Goal: Task Accomplishment & Management: Manage account settings

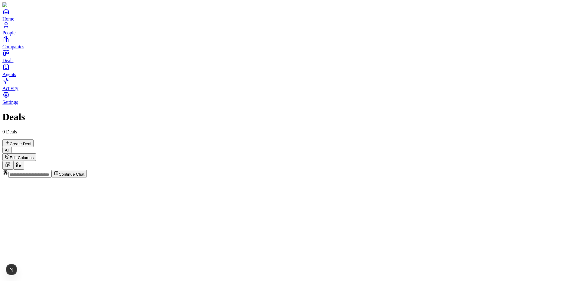
click at [51, 178] on input "text" at bounding box center [29, 175] width 43 height 6
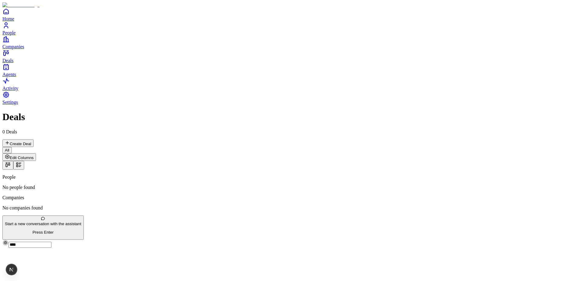
type input "***"
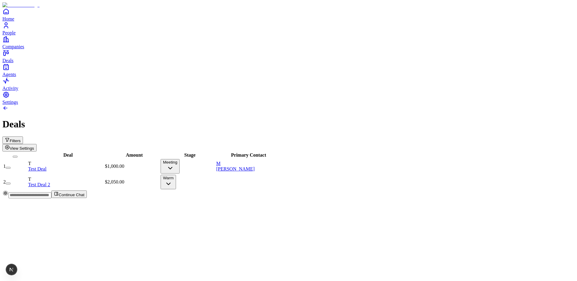
click at [34, 146] on span "View Settings" at bounding box center [22, 148] width 24 height 5
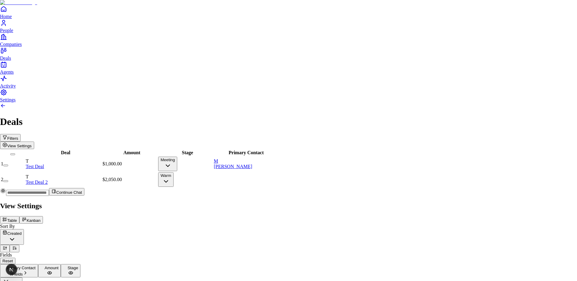
click at [43, 216] on button "Kanban" at bounding box center [31, 220] width 24 height 8
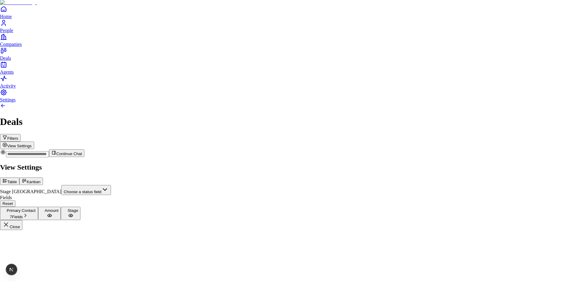
click at [550, 58] on body "Home People Companies Deals Agents Activity Settings Deals Filters View Setting…" at bounding box center [288, 115] width 577 height 230
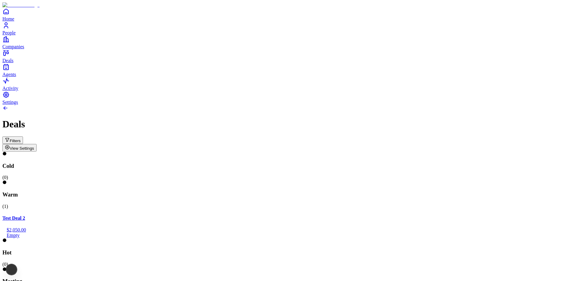
click at [279, 239] on div "Hot ( 0 )" at bounding box center [288, 253] width 572 height 29
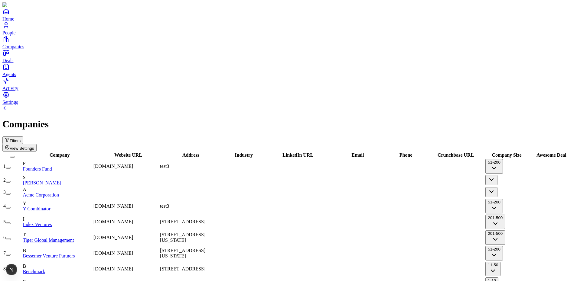
click at [23, 137] on button "Filters" at bounding box center [12, 141] width 21 height 8
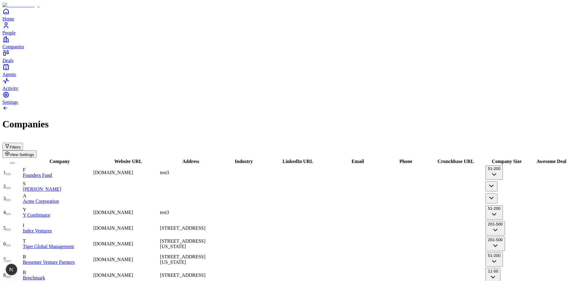
click at [8, 107] on link at bounding box center [5, 109] width 6 height 5
click at [34, 153] on span "View Settings" at bounding box center [22, 155] width 24 height 5
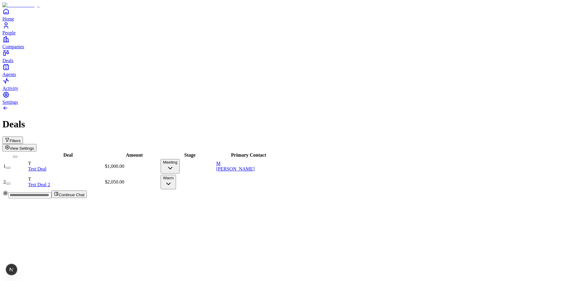
click at [180, 159] on button "Meeting" at bounding box center [170, 166] width 19 height 15
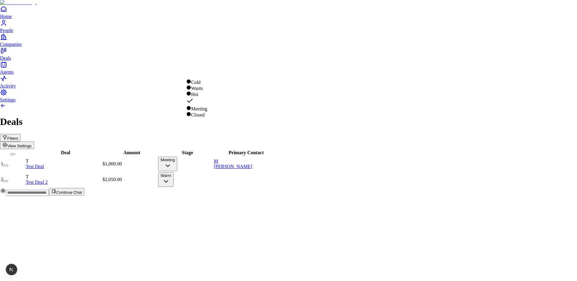
click at [249, 201] on html "Home People Companies Deals Agents Activity Settings Deals Filters View Setting…" at bounding box center [288, 100] width 577 height 201
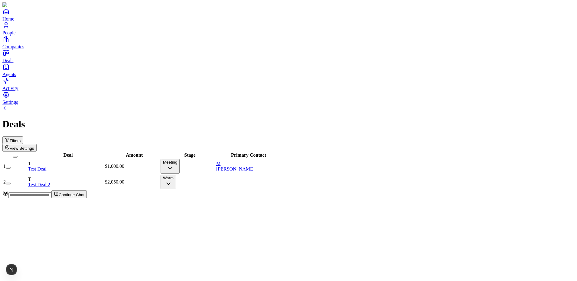
click at [23, 137] on button "Filters" at bounding box center [12, 141] width 21 height 8
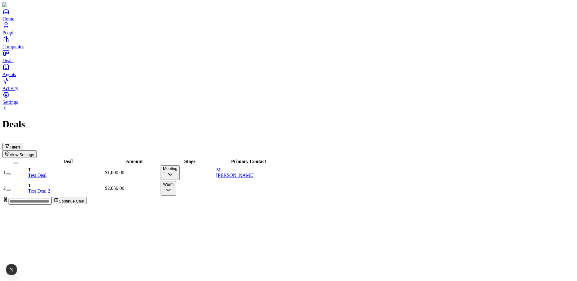
click at [570, 137] on div "Filters View Settings" at bounding box center [288, 147] width 572 height 21
click at [34, 153] on span "View Settings" at bounding box center [22, 155] width 24 height 5
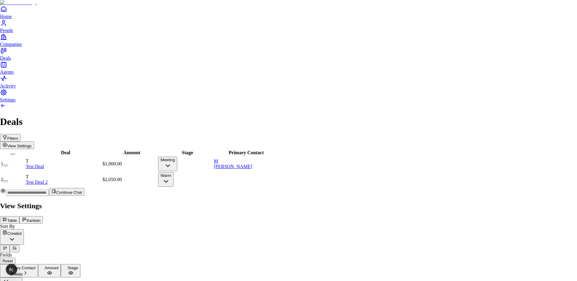
click at [411, 201] on div at bounding box center [288, 201] width 577 height 0
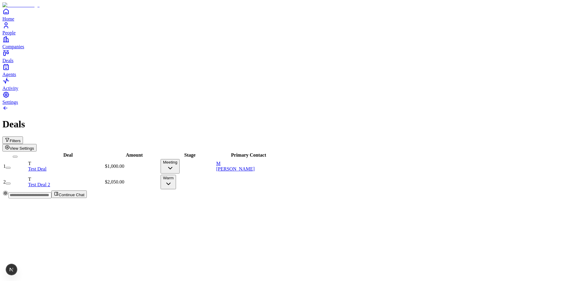
click at [10, 145] on icon "button" at bounding box center [7, 147] width 5 height 5
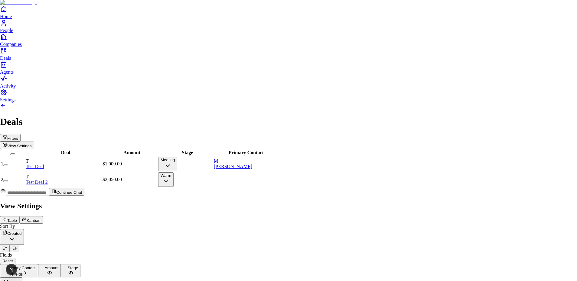
click at [435, 201] on div at bounding box center [288, 201] width 577 height 0
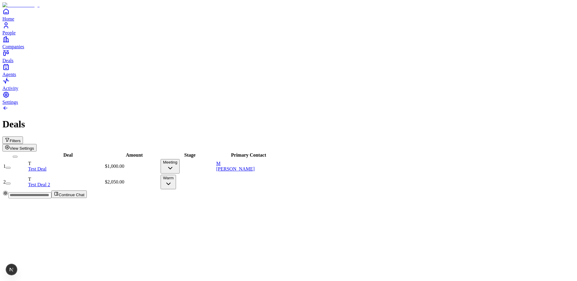
drag, startPoint x: 524, startPoint y: 39, endPoint x: 482, endPoint y: 44, distance: 43.3
click at [23, 137] on button "Filters" at bounding box center [12, 141] width 21 height 8
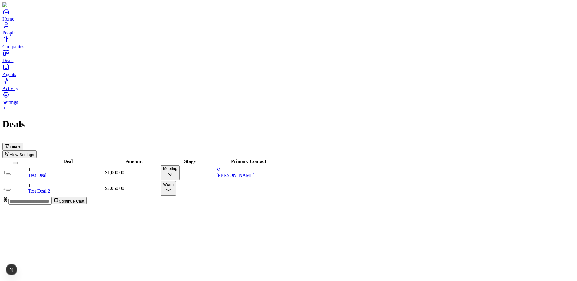
click at [318, 158] on div "Deal Amount Stage Primary Contact 1 T Test Deal $1,000.00 Meeting M Michael Sco…" at bounding box center [288, 177] width 572 height 39
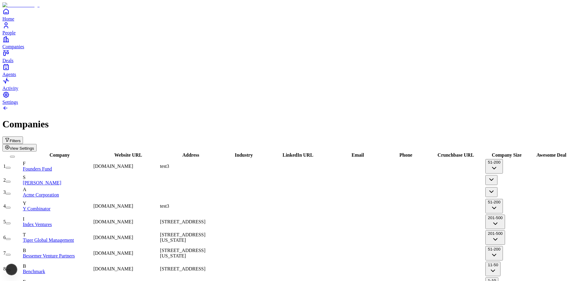
click at [23, 137] on button "Filters" at bounding box center [12, 141] width 21 height 8
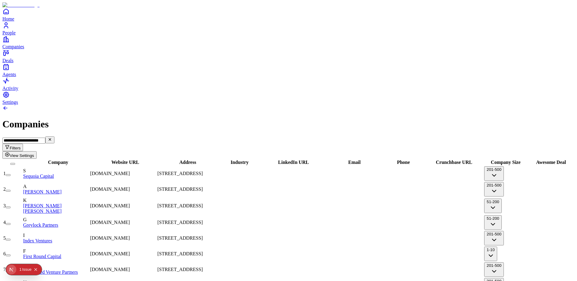
type input "**********"
click at [36, 269] on icon "Collapse issues badge" at bounding box center [35, 269] width 3 height 3
click at [97, 258] on div "Company Website URL Address Industry LinkedIn URL Email Phone Crunchbase URL Co…" at bounding box center [288, 234] width 572 height 151
click at [270, 119] on div "Companies" at bounding box center [288, 124] width 572 height 11
drag, startPoint x: 234, startPoint y: 53, endPoint x: 274, endPoint y: 55, distance: 39.7
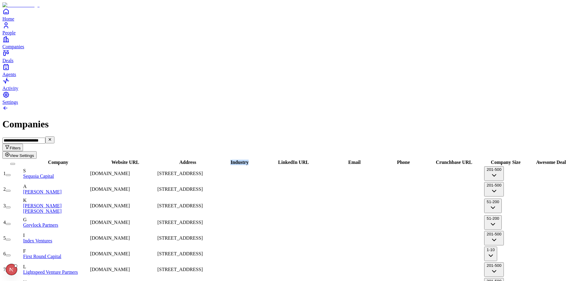
click at [274, 160] on tr "Company Website URL Address Industry LinkedIn URL Email Phone Crunchbase URL Co…" at bounding box center [288, 163] width 571 height 6
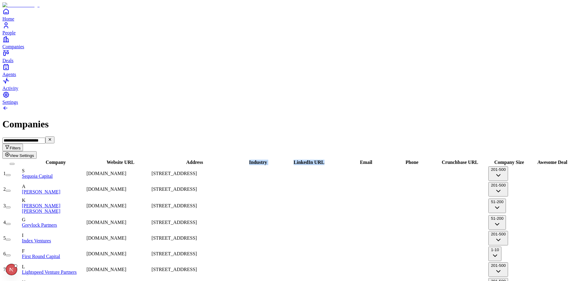
drag, startPoint x: 246, startPoint y: 54, endPoint x: 323, endPoint y: 54, distance: 76.5
click at [323, 160] on tr "Company Website URL Address Industry LinkedIn URL Email Phone Crunchbase URL Co…" at bounding box center [288, 163] width 571 height 6
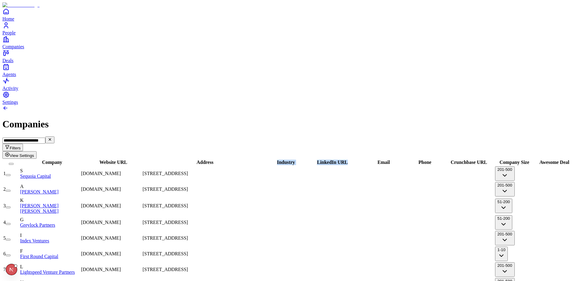
drag, startPoint x: 261, startPoint y: 55, endPoint x: 338, endPoint y: 58, distance: 77.1
click at [338, 160] on tr "Company Website URL Address Industry LinkedIn URL Email Phone Crunchbase URL Co…" at bounding box center [288, 163] width 571 height 6
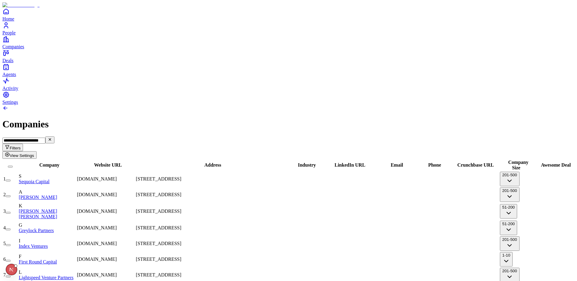
drag, startPoint x: 271, startPoint y: 54, endPoint x: 227, endPoint y: 55, distance: 43.6
click at [227, 163] on div "Address" at bounding box center [211, 165] width 150 height 5
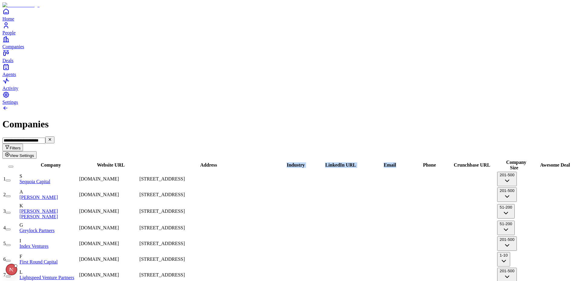
drag, startPoint x: 271, startPoint y: 55, endPoint x: 387, endPoint y: 56, distance: 116.7
click at [387, 160] on tr "Company Website URL Address Industry LinkedIn URL Email Phone Crunchbase URL Co…" at bounding box center [288, 165] width 571 height 11
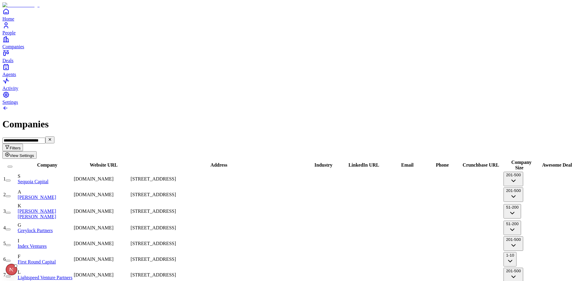
drag, startPoint x: 277, startPoint y: 56, endPoint x: 229, endPoint y: 58, distance: 47.2
click at [229, 163] on div "Address" at bounding box center [217, 165] width 172 height 5
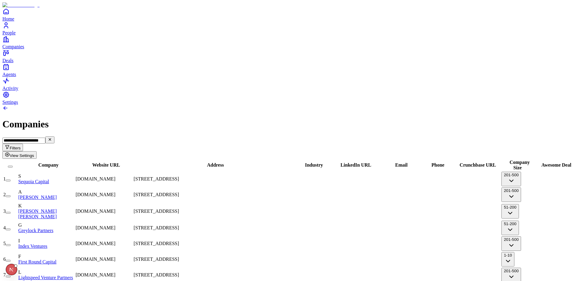
drag, startPoint x: 265, startPoint y: 54, endPoint x: 245, endPoint y: 56, distance: 19.8
click at [245, 163] on div "Address" at bounding box center [213, 165] width 159 height 5
click at [243, 137] on div "**********" at bounding box center [288, 148] width 572 height 22
click at [125, 239] on div "Company Website URL Address Industry LinkedIn URL Email Phone Crunchbase URL Co…" at bounding box center [288, 237] width 572 height 156
click at [45, 138] on input "**********" at bounding box center [23, 141] width 43 height 6
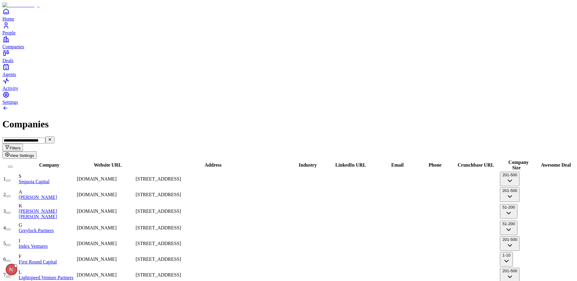
click at [45, 138] on input "**********" at bounding box center [23, 141] width 43 height 6
click at [52, 138] on icon "Clear filter" at bounding box center [50, 140] width 4 height 4
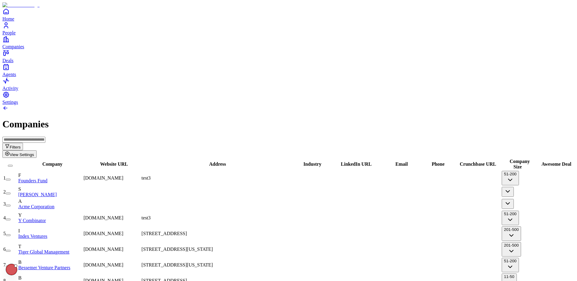
drag, startPoint x: 494, startPoint y: 37, endPoint x: 485, endPoint y: 37, distance: 9.4
click at [45, 137] on input at bounding box center [23, 140] width 43 height 6
click at [324, 105] on div "Companies" at bounding box center [288, 117] width 572 height 25
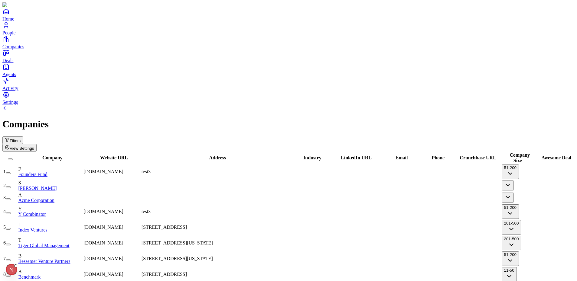
click at [13, 267] on icon "Open Next.js Dev Tools" at bounding box center [13, 270] width 12 height 12
click at [57, 217] on div "Issues 1" at bounding box center [43, 218] width 71 height 11
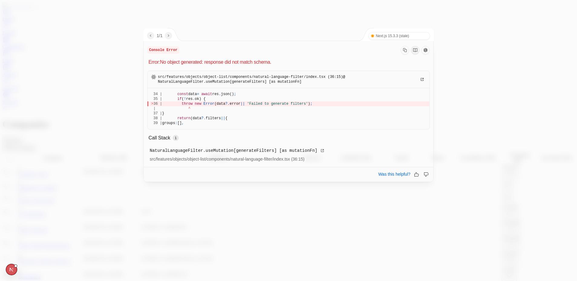
click at [222, 15] on div at bounding box center [288, 140] width 577 height 281
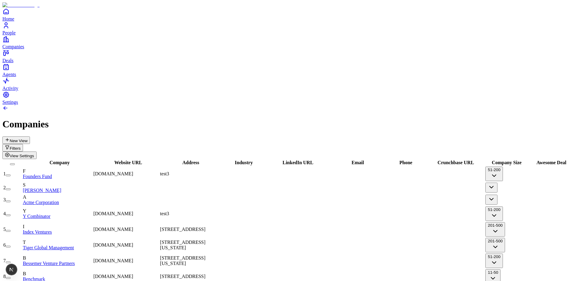
click at [202, 171] on div "test3" at bounding box center [188, 173] width 57 height 5
click at [359, 137] on div "New View Filters View Settings" at bounding box center [288, 148] width 572 height 23
click at [23, 144] on button "Filters" at bounding box center [12, 148] width 21 height 8
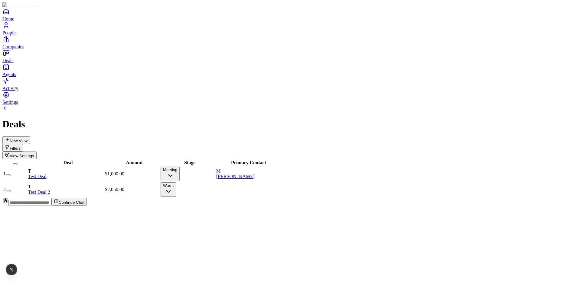
click at [23, 144] on button "Filters" at bounding box center [12, 148] width 21 height 8
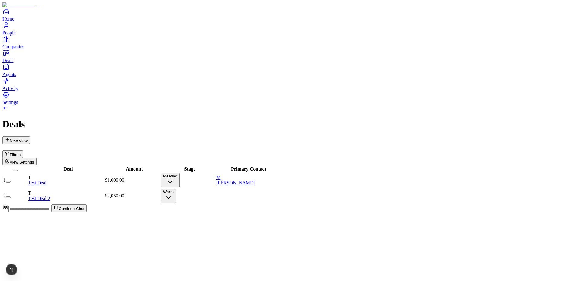
click at [479, 105] on div "Deals" at bounding box center [288, 117] width 572 height 25
click at [34, 160] on span "View Settings" at bounding box center [22, 162] width 24 height 5
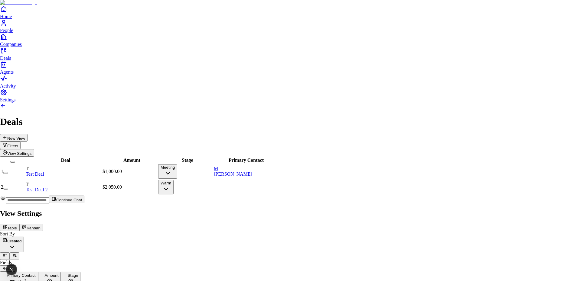
click at [302, 209] on div at bounding box center [288, 209] width 577 height 0
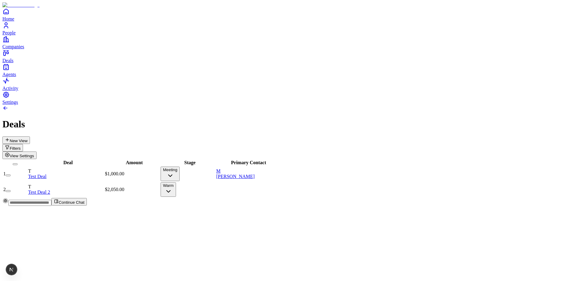
click at [124, 171] on span "$1,000.00" at bounding box center [114, 173] width 19 height 5
click at [149, 159] on div "Deal Amount Stage Primary Contact 1 T Test Deal $1,000.00 Meeting M Michael Sco…" at bounding box center [288, 178] width 572 height 39
click at [150, 187] on div "$2,050.00" at bounding box center [132, 189] width 54 height 5
click at [148, 171] on div "$1,000.00" at bounding box center [132, 173] width 54 height 5
click at [157, 159] on div "Deal Amount Stage Primary Contact 1 T Test Deal $1,000.00 Meeting M Michael Sco…" at bounding box center [288, 178] width 572 height 39
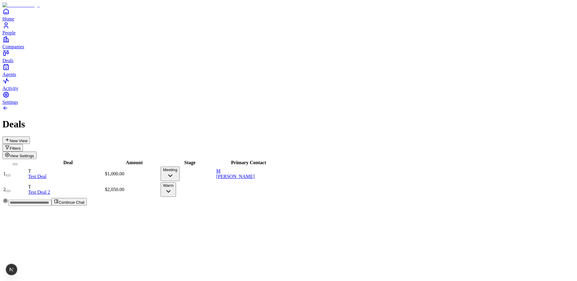
click at [182, 159] on div "Deal Amount Stage Primary Contact 1 T Test Deal $1,000.00 Meeting M Michael Sco…" at bounding box center [288, 178] width 572 height 39
drag, startPoint x: 183, startPoint y: 137, endPoint x: 154, endPoint y: 123, distance: 31.6
click at [107, 105] on div "Deals New View Filters View Settings Deal Amount Stage Primary Contact 1 T Test…" at bounding box center [288, 151] width 572 height 93
click at [207, 174] on div "Deal Amount Stage Primary Contact 1 T Test Deal $1,000.00 Meeting M Michael Sco…" at bounding box center [288, 178] width 572 height 39
drag, startPoint x: 297, startPoint y: 54, endPoint x: 343, endPoint y: 51, distance: 46.3
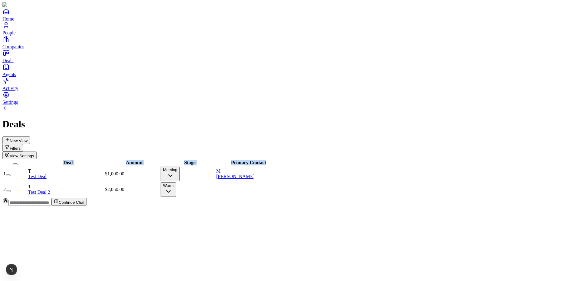
click at [343, 159] on div "Deal Amount Stage Primary Contact 1 T Test Deal $1,000.00 Meeting M Michael Sco…" at bounding box center [288, 178] width 572 height 39
click at [363, 159] on div "Deal Amount Stage Primary Contact 1 T Test Deal $1,000.00 Meeting M Michael Sco…" at bounding box center [288, 178] width 572 height 39
drag, startPoint x: 342, startPoint y: 57, endPoint x: 300, endPoint y: 54, distance: 42.2
click at [300, 160] on div "Primary Contact" at bounding box center [269, 162] width 107 height 5
click at [314, 159] on div "Deal Amount Stage Primary Contact 1 T Test Deal $1,000.00 Meeting M Michael Sco…" at bounding box center [288, 178] width 572 height 39
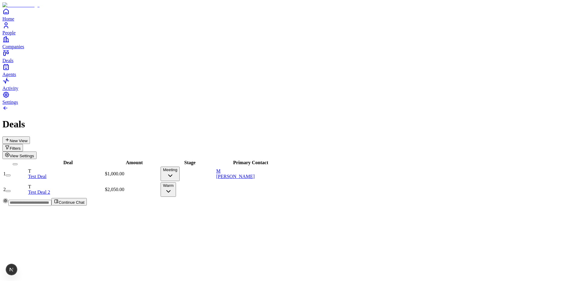
click at [308, 163] on div "Deal Amount Stage Primary Contact 1 T Test Deal $1,000.00 Meeting M Michael Sco…" at bounding box center [288, 178] width 572 height 39
click at [387, 211] on html "Home People Companies Deals Agents Activity Settings Deals New View Filters Vie…" at bounding box center [288, 105] width 577 height 211
click at [372, 198] on div "Deal Amount Stage Primary Contact 1 T Test Deal $1,000.00 Meeting M Michael Sco…" at bounding box center [288, 178] width 572 height 39
click at [265, 174] on div at bounding box center [243, 174] width 54 height 0
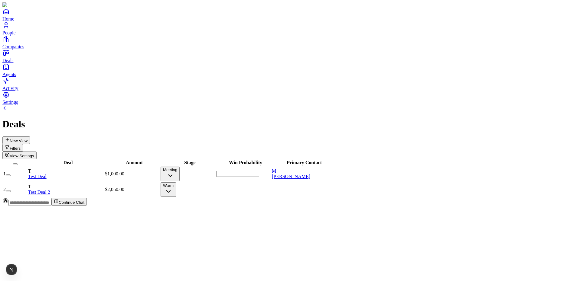
click at [273, 159] on div "Deal Amount Stage Win Probability Primary Contact 1 T Test Deal $1,000.00 Meeti…" at bounding box center [288, 178] width 572 height 39
click at [255, 174] on div at bounding box center [243, 174] width 54 height 0
type input "**"
click at [267, 174] on div at bounding box center [243, 174] width 54 height 0
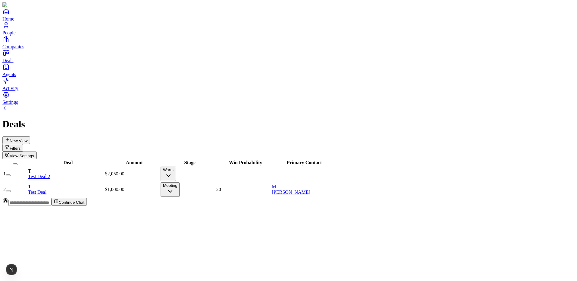
click at [267, 174] on div at bounding box center [243, 174] width 54 height 0
type input "**"
click at [271, 159] on div "Deal Amount Stage Win Probability Primary Contact 1 T Test Deal $1,000.00 Meeti…" at bounding box center [288, 178] width 572 height 39
click at [260, 171] on div "20" at bounding box center [243, 173] width 54 height 5
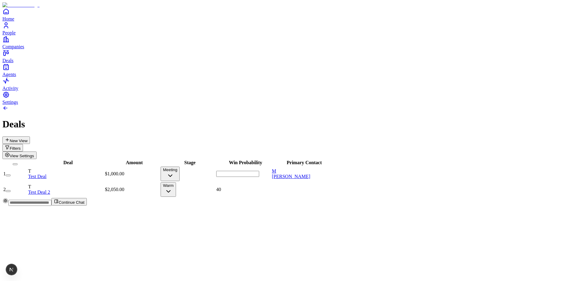
click at [270, 159] on div "Deal Amount Stage Win Probability Primary Contact 1 T Test Deal $1,000.00 Meeti…" at bounding box center [288, 178] width 572 height 39
click at [261, 171] on div "20" at bounding box center [243, 173] width 54 height 5
click at [266, 165] on div "Deal Amount Stage Win Probability Primary Contact 1 T Test Deal $1,000.00 Meeti…" at bounding box center [288, 178] width 572 height 39
click at [403, 159] on div "Deal Amount Stage Win Probability Primary Contact 1 T Test Deal $1,000.00 Meeti…" at bounding box center [288, 178] width 572 height 39
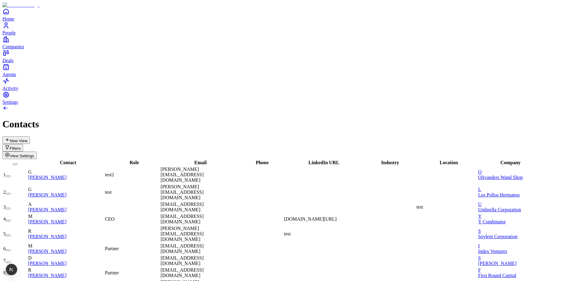
click at [147, 172] on div "test2" at bounding box center [132, 174] width 54 height 5
type input "******"
click at [153, 190] on div "test" at bounding box center [132, 192] width 54 height 5
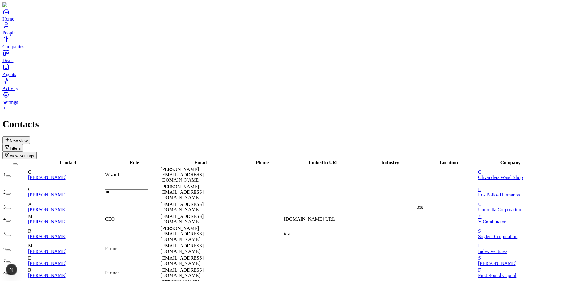
type input "***"
click at [186, 137] on div "New View Filters View Settings" at bounding box center [288, 148] width 572 height 23
click at [291, 232] on span "test" at bounding box center [287, 234] width 7 height 5
click at [438, 205] on div "test" at bounding box center [446, 207] width 60 height 5
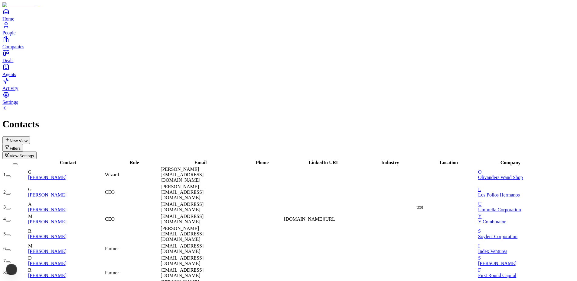
click at [350, 217] on div "linkedin.com/in/michaelseibel" at bounding box center [322, 219] width 76 height 5
click at [447, 205] on div "test" at bounding box center [446, 207] width 60 height 5
click at [249, 119] on h1 "Contacts" at bounding box center [288, 124] width 572 height 11
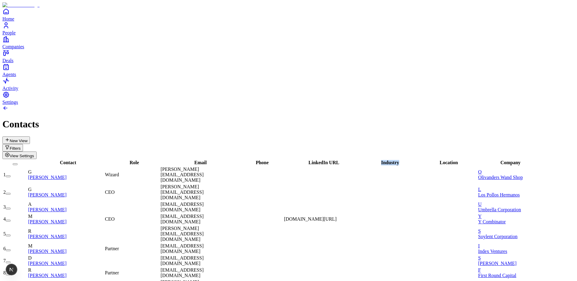
drag, startPoint x: 376, startPoint y: 54, endPoint x: 408, endPoint y: 56, distance: 31.5
click at [408, 160] on tr "Contact Role Email Phone LinkedIn URL Industry Location Company" at bounding box center [271, 163] width 536 height 6
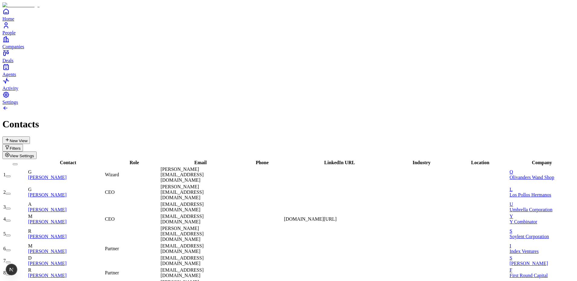
drag, startPoint x: 394, startPoint y: 55, endPoint x: 375, endPoint y: 55, distance: 19.3
click at [375, 160] on div "LinkedIn URL" at bounding box center [337, 162] width 107 height 5
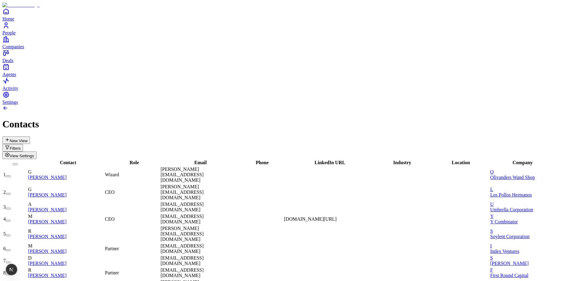
click at [326, 137] on div "New View Filters View Settings" at bounding box center [288, 148] width 572 height 23
drag, startPoint x: 388, startPoint y: 56, endPoint x: 369, endPoint y: 55, distance: 18.5
click at [369, 160] on div "LinkedIn URL" at bounding box center [328, 162] width 88 height 5
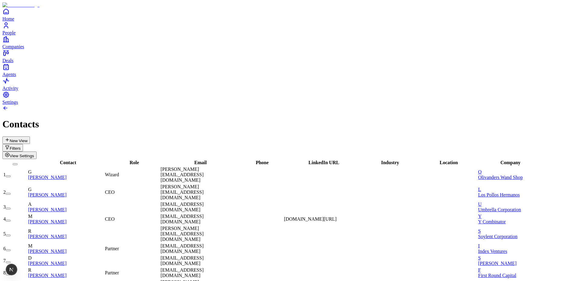
click at [335, 119] on h1 "Contacts" at bounding box center [288, 124] width 572 height 11
click at [30, 137] on button "New View" at bounding box center [16, 141] width 28 height 8
click at [103, 137] on div "New View Filters View Settings" at bounding box center [288, 148] width 572 height 23
click at [34, 154] on span "View Settings" at bounding box center [22, 156] width 24 height 5
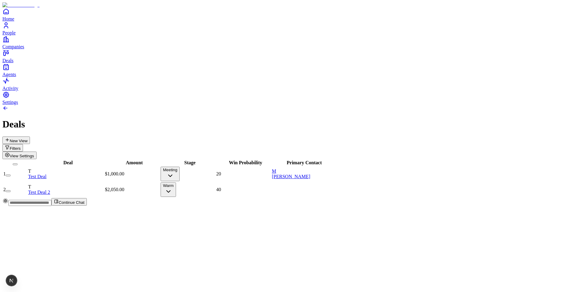
click at [34, 154] on span "View Settings" at bounding box center [22, 156] width 24 height 5
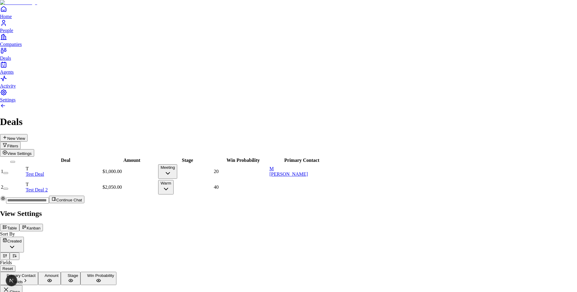
click at [43, 224] on button "Kanban" at bounding box center [31, 228] width 24 height 8
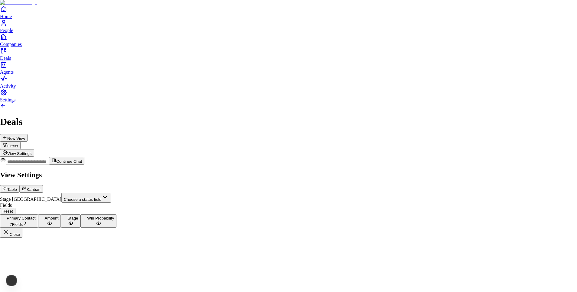
click at [378, 170] on div at bounding box center [288, 170] width 577 height 0
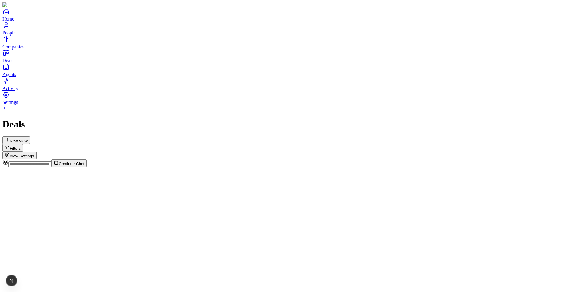
click at [23, 144] on button "Filters" at bounding box center [12, 148] width 21 height 8
click at [532, 105] on div "Deals New View Filters View Settings" at bounding box center [288, 135] width 572 height 60
click at [34, 160] on span "View Settings" at bounding box center [22, 162] width 24 height 5
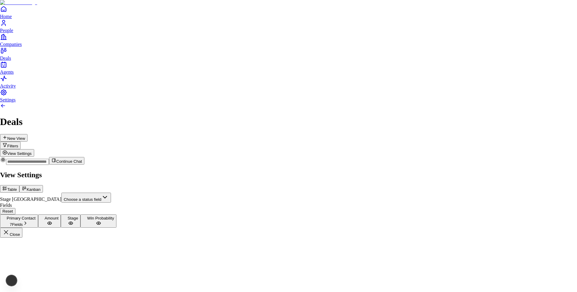
click at [19, 185] on button "Table" at bounding box center [9, 189] width 19 height 8
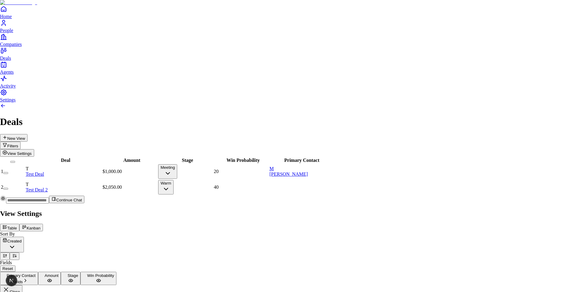
click at [43, 224] on button "Kanban" at bounding box center [31, 228] width 24 height 8
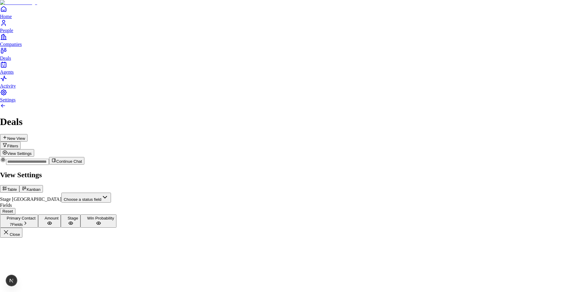
click at [513, 57] on body "Home People Companies Deals Agents Activity Settings Deals New View Filters Vie…" at bounding box center [288, 119] width 577 height 238
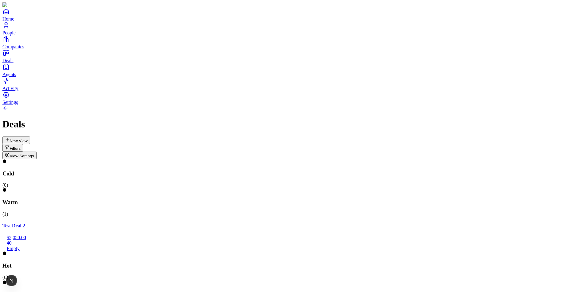
click at [34, 154] on span "View Settings" at bounding box center [22, 156] width 24 height 5
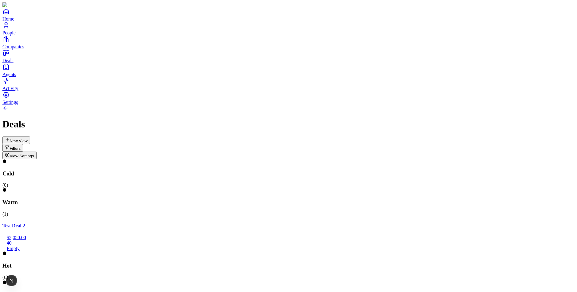
click at [34, 154] on span "View Settings" at bounding box center [22, 156] width 24 height 5
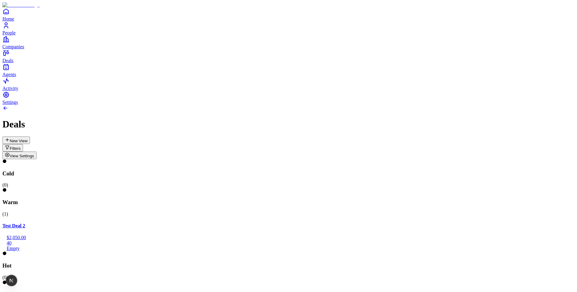
click at [34, 154] on span "View Settings" at bounding box center [22, 156] width 24 height 5
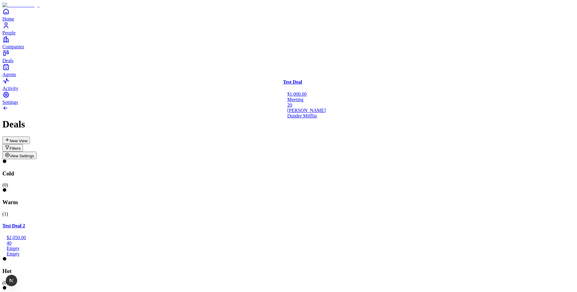
drag, startPoint x: 466, startPoint y: 94, endPoint x: 341, endPoint y: 106, distance: 125.4
click at [341, 159] on div "Cold ( 0 ) Warm ( 1 ) Test Deal 2 $2,050.00 40 Empty Empty Hot ( 0 ) Meeting ( …" at bounding box center [288, 271] width 572 height 224
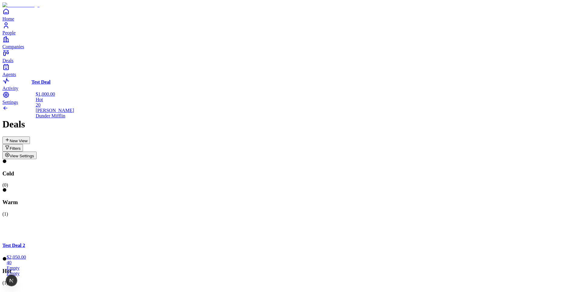
drag, startPoint x: 330, startPoint y: 98, endPoint x: 87, endPoint y: 106, distance: 243.5
click at [87, 159] on div "Cold ( 0 ) Warm ( 1 ) Test Deal 2 $2,050.00 40 Empty Empty Hot ( 1 ) Test Deal …" at bounding box center [288, 271] width 572 height 224
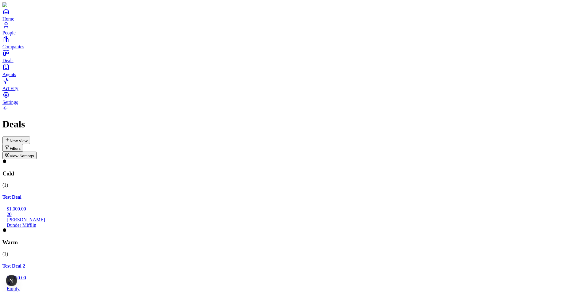
click at [34, 154] on span "View Settings" at bounding box center [22, 156] width 24 height 5
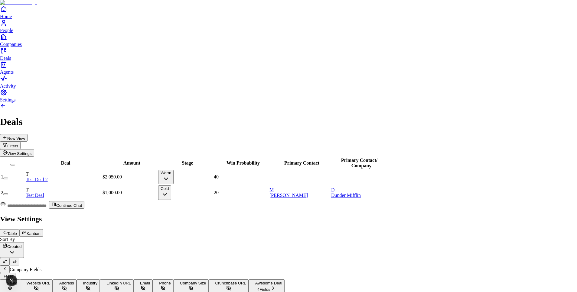
click at [270, 214] on div at bounding box center [288, 214] width 577 height 0
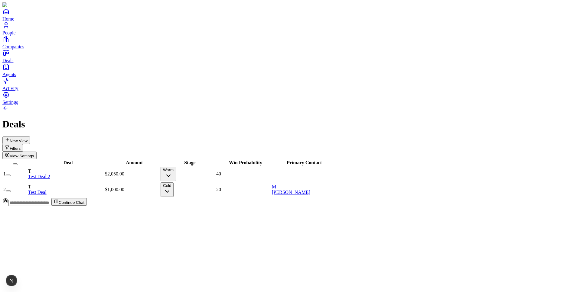
click at [34, 154] on span "View Settings" at bounding box center [22, 156] width 24 height 5
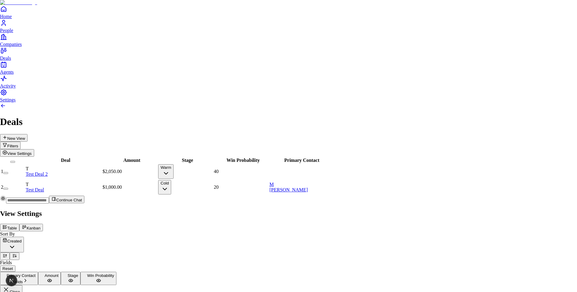
click at [321, 209] on div at bounding box center [288, 209] width 577 height 0
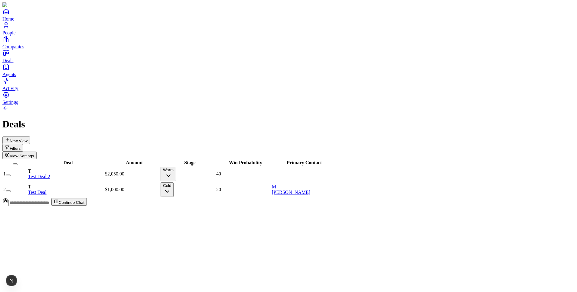
click at [34, 154] on span "View Settings" at bounding box center [22, 156] width 24 height 5
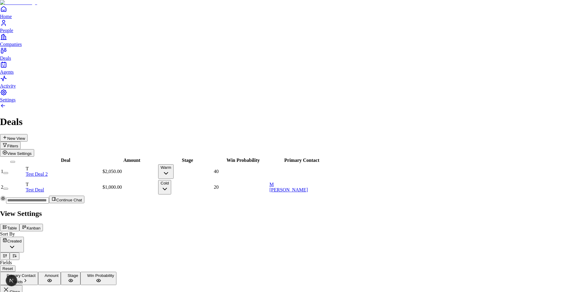
click at [27, 225] on icon at bounding box center [24, 227] width 5 height 5
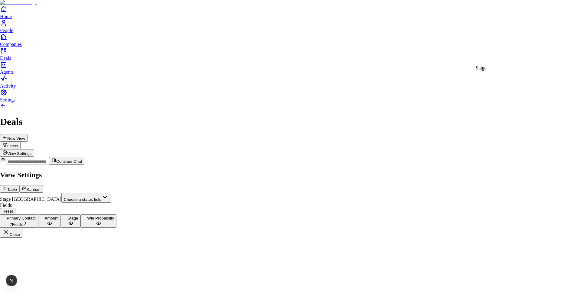
click at [530, 58] on body "Home People Companies Deals Agents Activity Settings Deals New View Filters Vie…" at bounding box center [288, 119] width 577 height 238
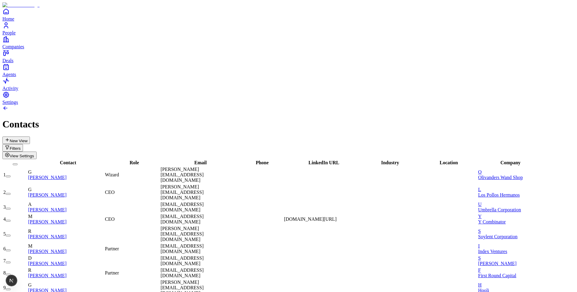
click at [207, 167] on div "[PERSON_NAME][EMAIL_ADDRESS][DOMAIN_NAME]" at bounding box center [199, 175] width 76 height 16
click at [341, 160] on div "LinkedIn URL" at bounding box center [322, 162] width 76 height 5
click at [351, 175] on div at bounding box center [322, 175] width 76 height 0
click at [470, 193] on div at bounding box center [446, 193] width 60 height 0
click at [34, 154] on span "View Settings" at bounding box center [22, 156] width 24 height 5
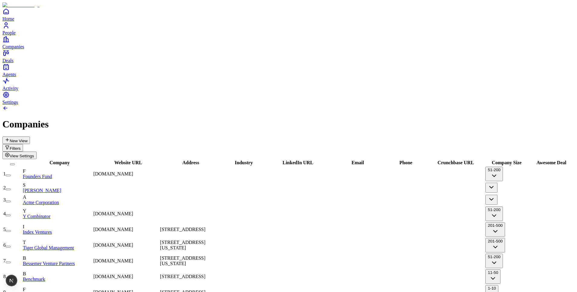
click at [10, 145] on icon "Open natural language filter" at bounding box center [7, 147] width 5 height 5
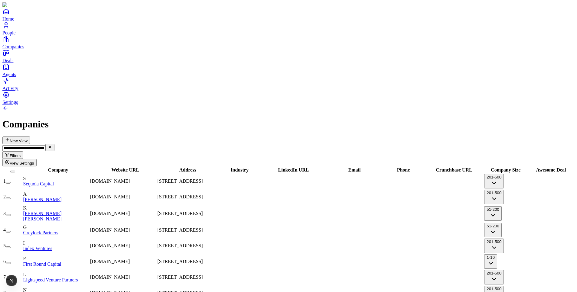
click at [45, 145] on input "**********" at bounding box center [23, 148] width 43 height 6
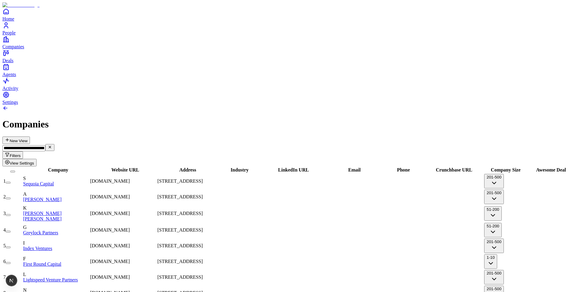
drag, startPoint x: 457, startPoint y: 38, endPoint x: 510, endPoint y: 40, distance: 52.9
click at [45, 145] on input "**********" at bounding box center [23, 148] width 43 height 6
type input "**********"
click at [211, 119] on div "Companies" at bounding box center [288, 124] width 572 height 11
click at [45, 145] on input "**********" at bounding box center [23, 148] width 43 height 6
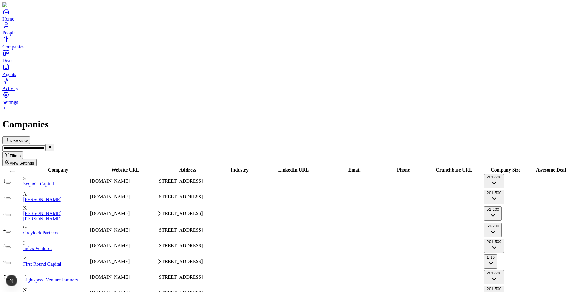
click at [45, 145] on input "**********" at bounding box center [23, 148] width 43 height 6
click at [369, 137] on div "**********" at bounding box center [288, 152] width 572 height 30
click at [34, 161] on span "View Settings" at bounding box center [22, 163] width 24 height 5
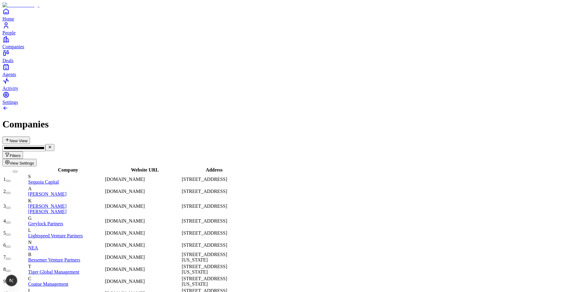
type textarea "**********"
click at [161, 219] on div "greylock.com" at bounding box center [143, 221] width 76 height 5
click at [174, 255] on div "www.bvp.com" at bounding box center [143, 257] width 76 height 5
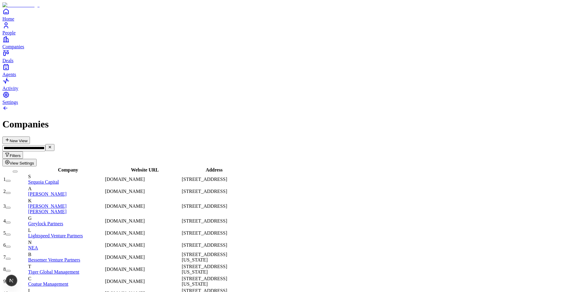
click at [313, 167] on div "Company Website URL Address 1 S Sequoia Capital www.sequoiacap.com 2800 Sand Hi…" at bounding box center [288, 252] width 572 height 170
click at [34, 161] on span "View Settings" at bounding box center [22, 163] width 24 height 5
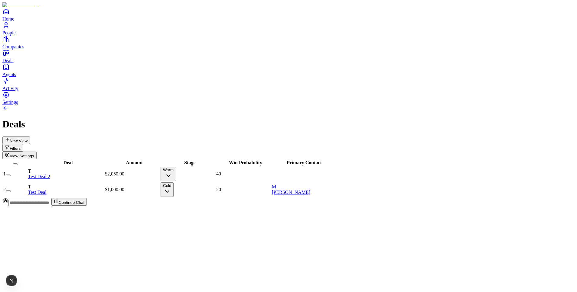
click at [43, 119] on h1 "Deals" at bounding box center [288, 124] width 572 height 11
click at [114, 119] on h1 "Deals" at bounding box center [288, 124] width 572 height 11
click at [34, 154] on span "View Settings" at bounding box center [22, 156] width 24 height 5
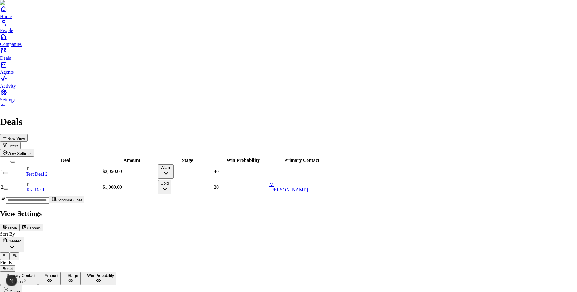
click at [284, 209] on div at bounding box center [288, 209] width 577 height 0
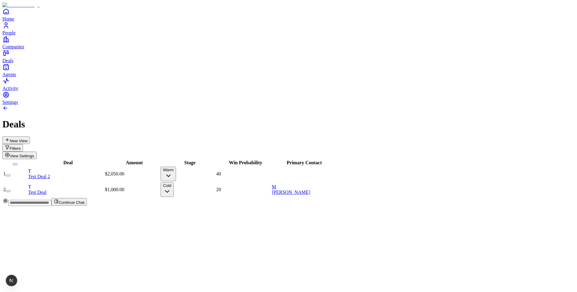
click at [34, 154] on span "View Settings" at bounding box center [22, 156] width 24 height 5
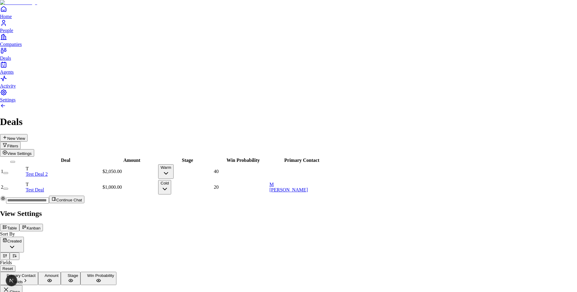
click at [393, 209] on div at bounding box center [288, 209] width 577 height 0
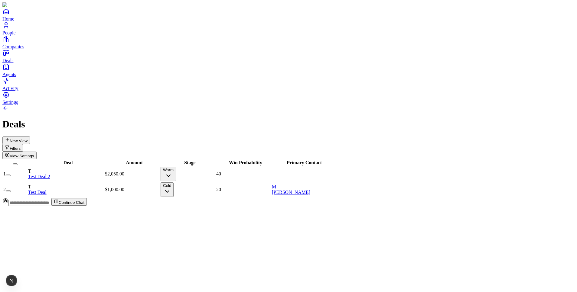
click at [23, 144] on button "Filters" at bounding box center [12, 148] width 21 height 8
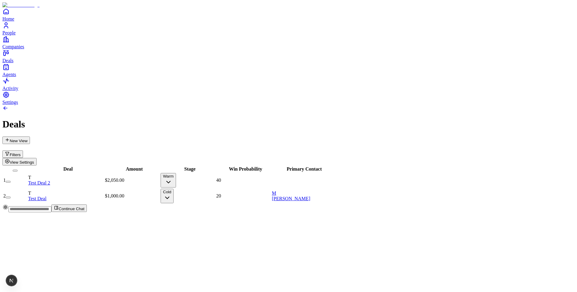
click at [393, 119] on div "Deals" at bounding box center [288, 124] width 572 height 11
click at [37, 158] on button "View Settings" at bounding box center [19, 162] width 34 height 8
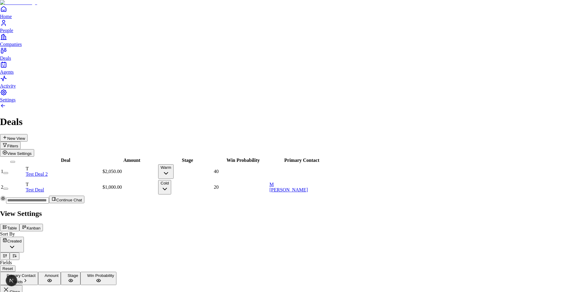
click at [373, 209] on div at bounding box center [288, 209] width 577 height 0
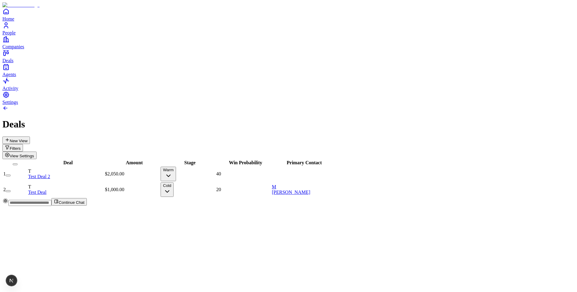
click at [23, 144] on button "Filters" at bounding box center [12, 148] width 21 height 8
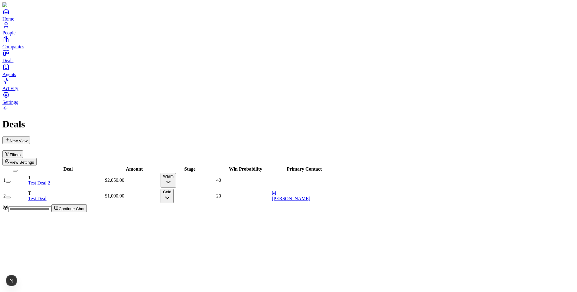
click at [378, 137] on div "New View Filters View Settings" at bounding box center [288, 151] width 572 height 29
click at [34, 160] on span "View Settings" at bounding box center [22, 162] width 24 height 5
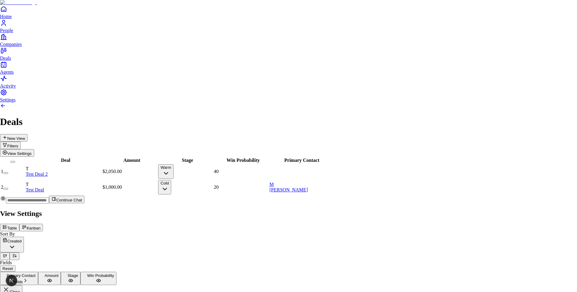
click at [380, 209] on div at bounding box center [288, 209] width 577 height 0
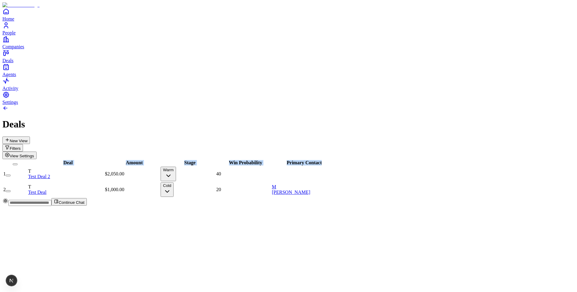
drag, startPoint x: 351, startPoint y: 54, endPoint x: 472, endPoint y: 53, distance: 121.5
click at [474, 159] on div "Deal Amount Stage Win Probability Primary Contact 1 T Test Deal 2 $2,050.00 War…" at bounding box center [288, 178] width 572 height 39
drag, startPoint x: 374, startPoint y: 129, endPoint x: 346, endPoint y: 134, distance: 29.1
click at [374, 159] on div "Deal Amount Stage Win Probability Primary Contact 1 T Test Deal 2 $2,050.00 War…" at bounding box center [288, 178] width 572 height 39
click at [124, 171] on span "$2,050.00" at bounding box center [114, 173] width 19 height 5
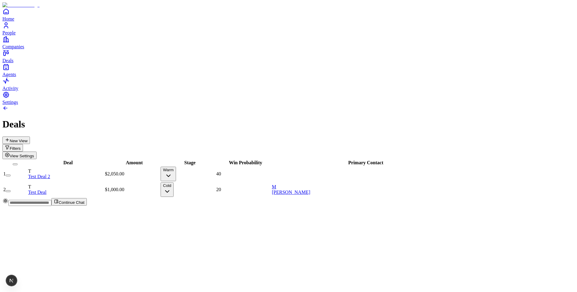
click at [265, 187] on div "20" at bounding box center [243, 189] width 54 height 5
click at [174, 183] on button "Cold" at bounding box center [167, 190] width 13 height 15
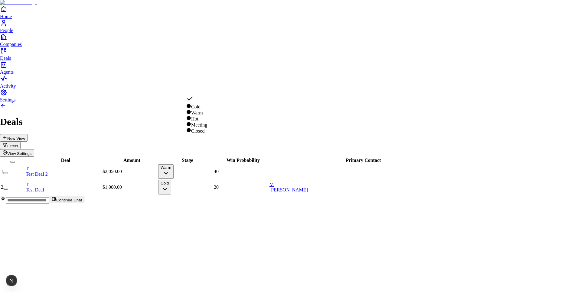
click at [272, 149] on html "Home People Companies Deals Agents Activity Settings Deals New View Filters Vie…" at bounding box center [288, 104] width 577 height 209
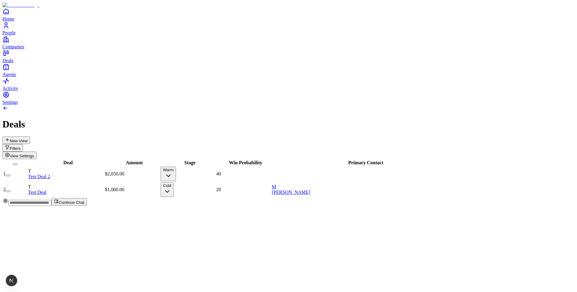
click at [176, 167] on button "Warm" at bounding box center [168, 174] width 15 height 15
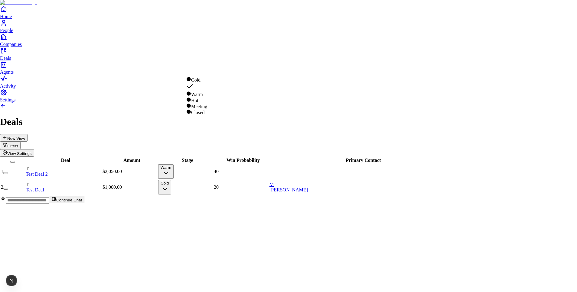
click at [122, 102] on html "Home People Companies Deals Agents Activity Settings Deals New View Filters Vie…" at bounding box center [288, 104] width 577 height 209
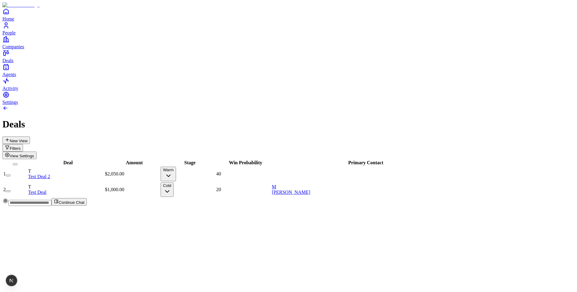
click at [223, 159] on div "Deal Amount Stage Win Probability Primary Contact 1 T Test Deal 2 $2,050.00 War…" at bounding box center [288, 178] width 572 height 39
click at [282, 159] on div "Deal Amount Stage Win Probability Primary Contact 1 T Test Deal 2 $2,050.00 War…" at bounding box center [288, 178] width 572 height 39
